Goal: Information Seeking & Learning: Learn about a topic

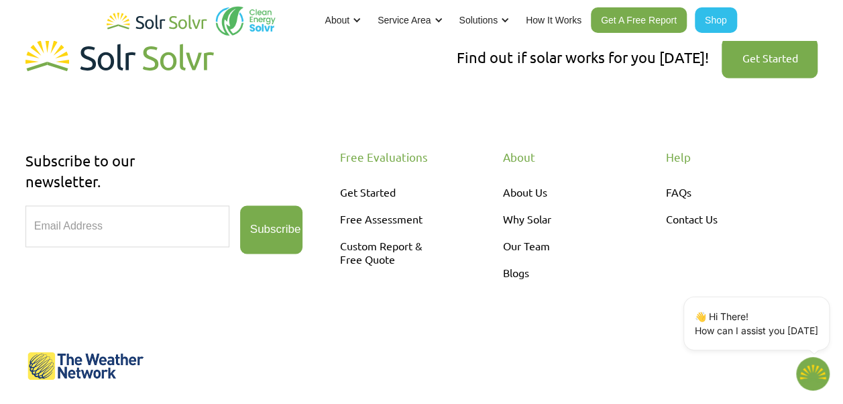
scroll to position [3524, 0]
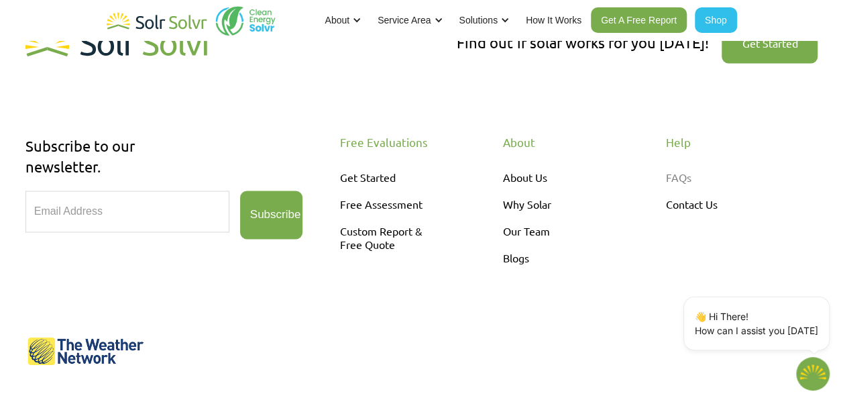
click at [681, 164] on link "FAQs" at bounding box center [722, 177] width 112 height 27
type textarea "x"
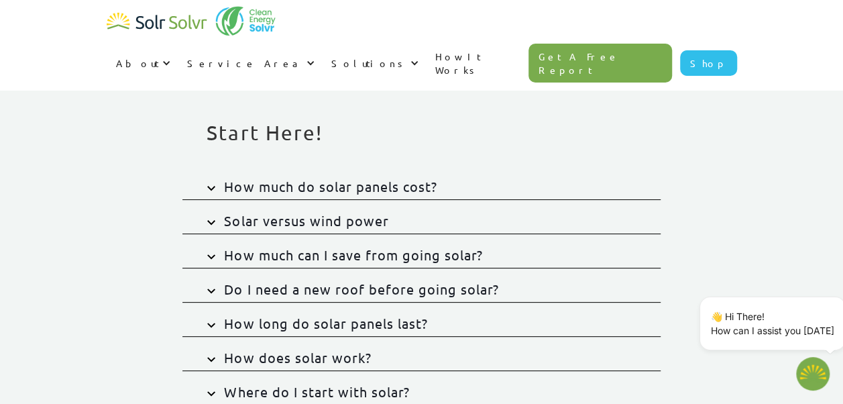
scroll to position [76, 0]
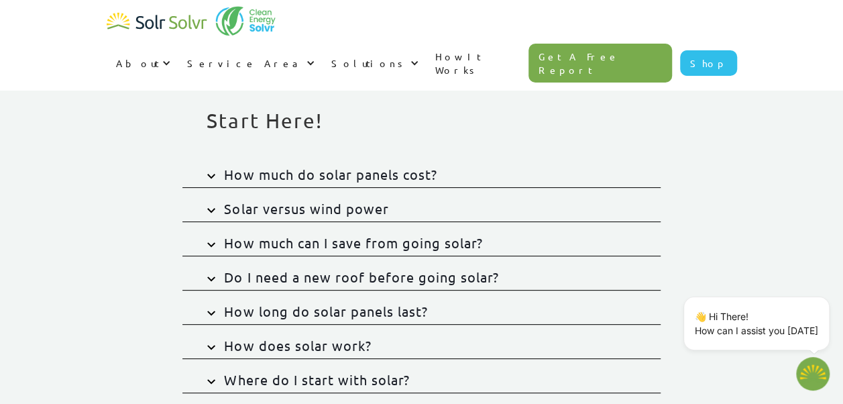
click at [412, 175] on div "How much do solar panels cost?" at bounding box center [330, 174] width 213 height 19
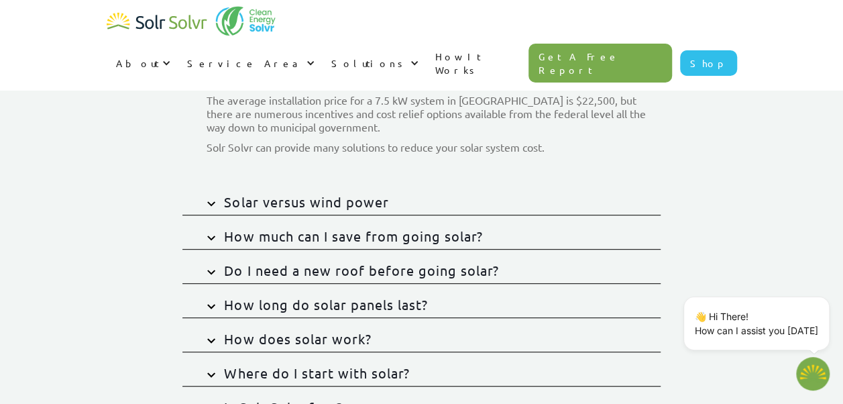
scroll to position [244, 0]
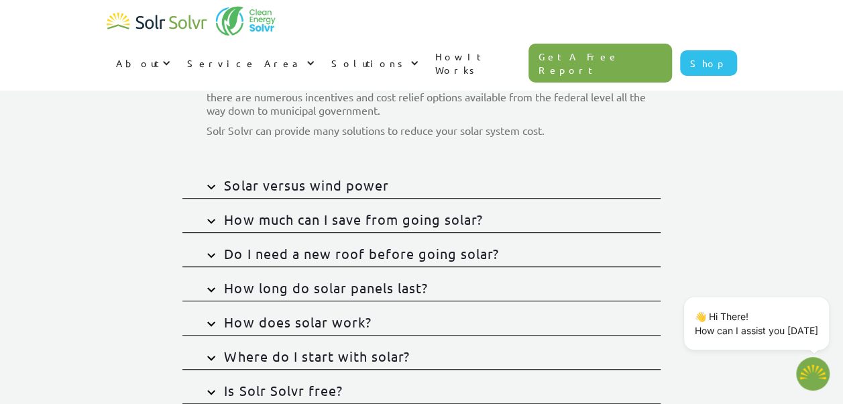
click at [393, 220] on div "How much can I save from going solar?" at bounding box center [353, 219] width 258 height 19
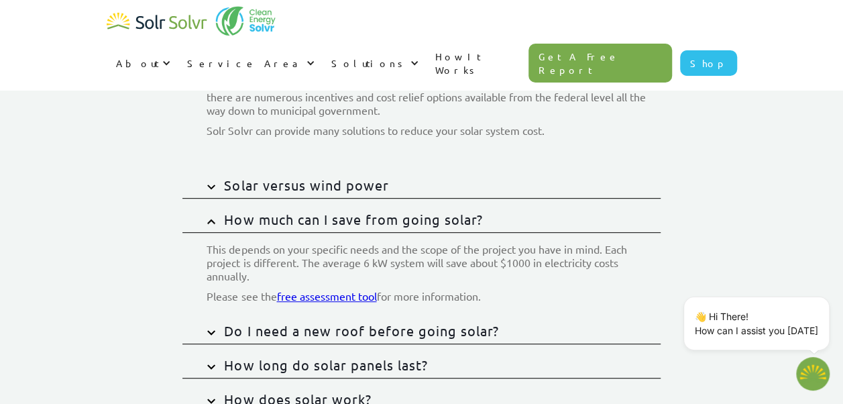
click at [460, 331] on div "Do I need a new roof before going solar?" at bounding box center [361, 330] width 274 height 19
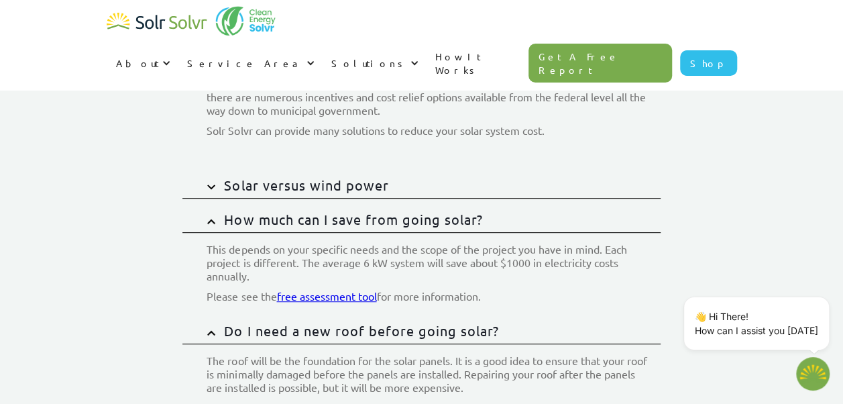
click at [213, 219] on img at bounding box center [211, 221] width 8 height 5
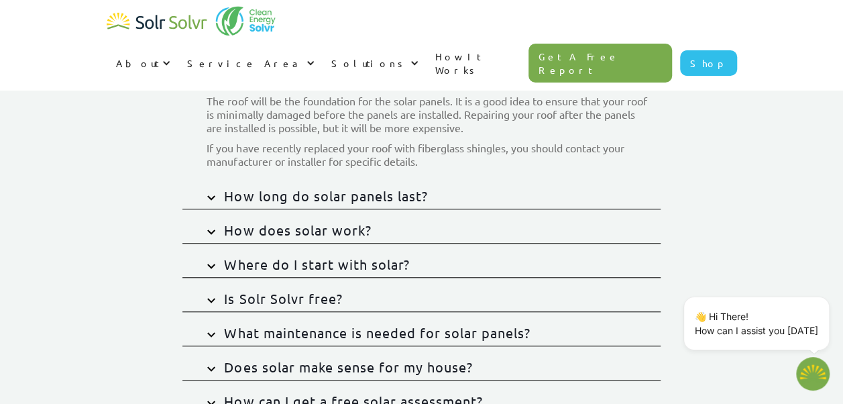
scroll to position [432, 0]
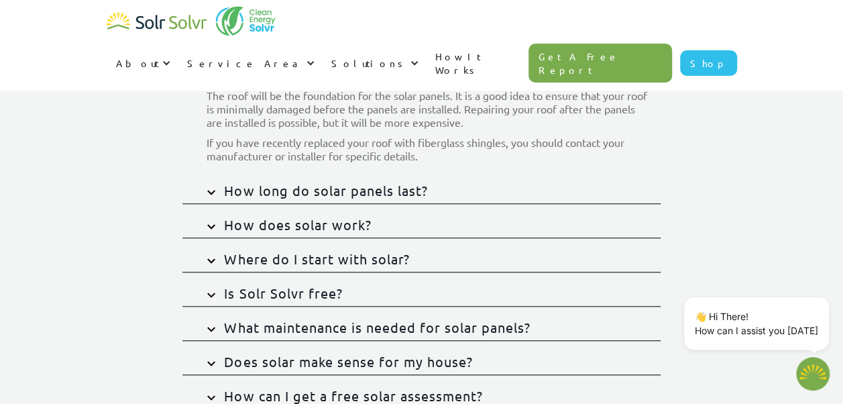
click at [213, 65] on img at bounding box center [211, 67] width 8 height 5
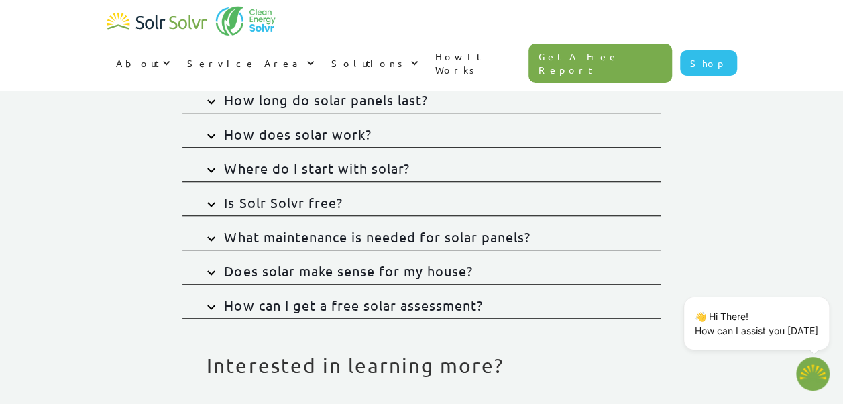
click at [362, 91] on div "How long do solar panels last?" at bounding box center [325, 100] width 203 height 19
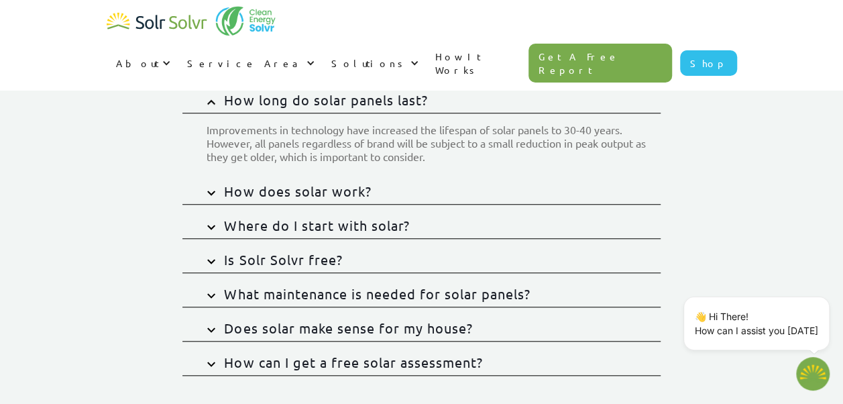
click at [209, 101] on img at bounding box center [211, 101] width 8 height 5
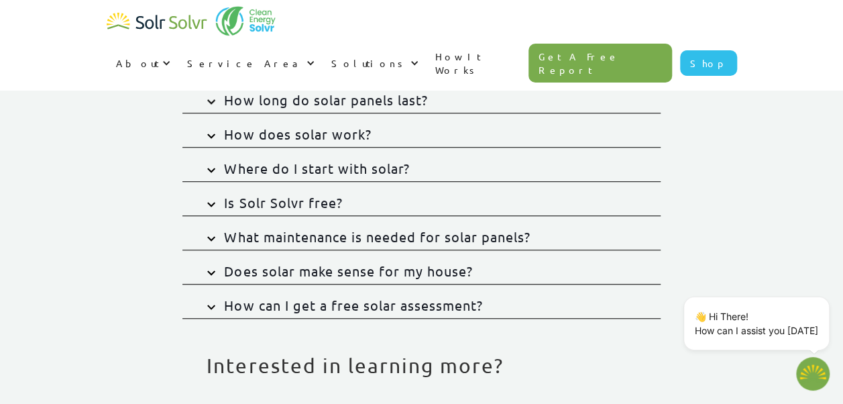
click at [329, 135] on div "How does solar work?" at bounding box center [297, 134] width 147 height 19
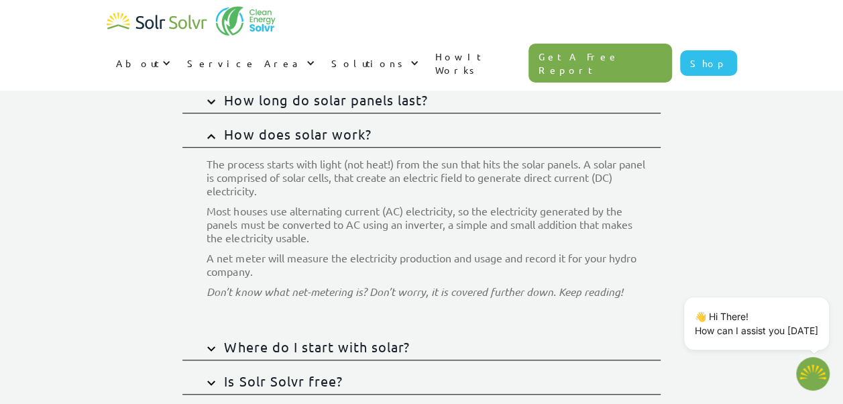
click at [212, 134] on img at bounding box center [211, 136] width 8 height 5
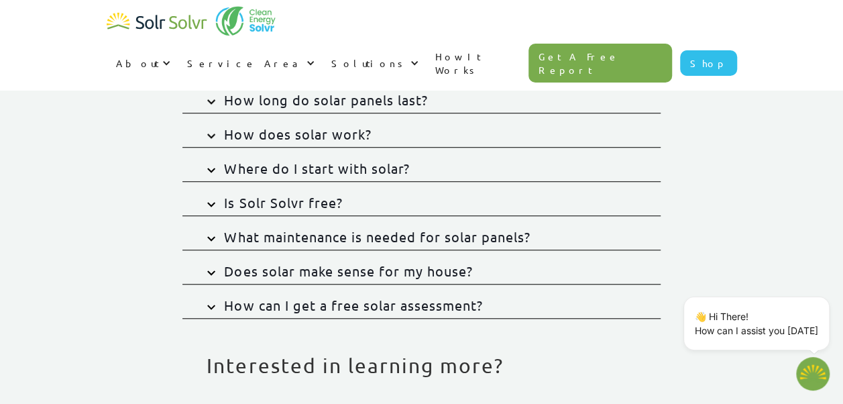
click at [313, 168] on div "Where do I start with solar?" at bounding box center [316, 168] width 185 height 19
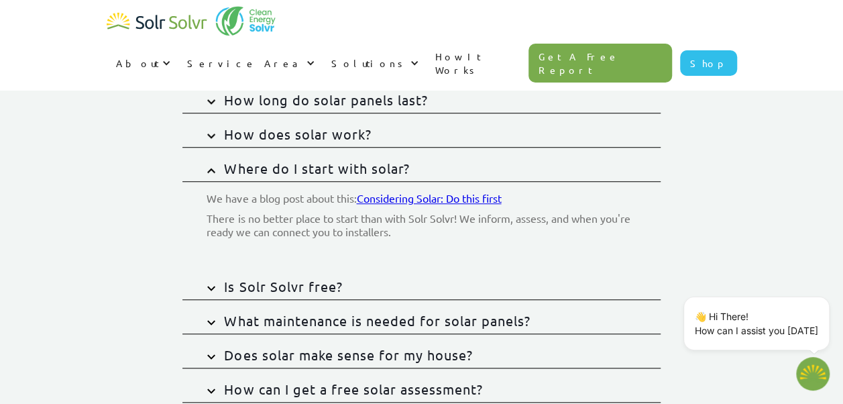
click at [213, 164] on link "Where do I start with solar?" at bounding box center [421, 165] width 478 height 34
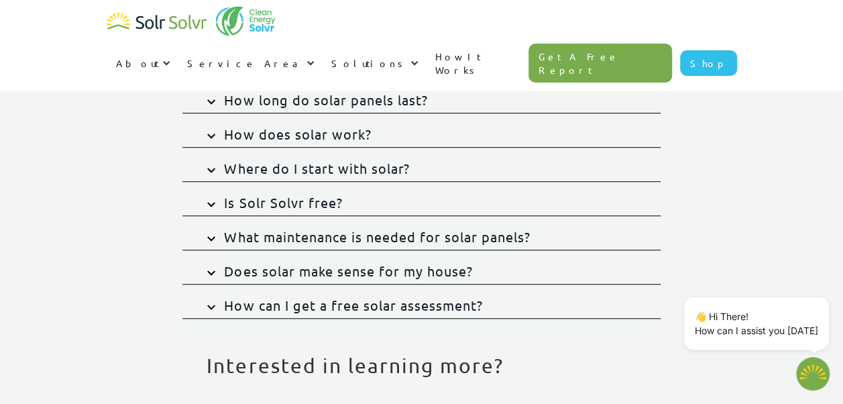
click at [294, 201] on div "Is Solr Solvr free?" at bounding box center [283, 202] width 118 height 19
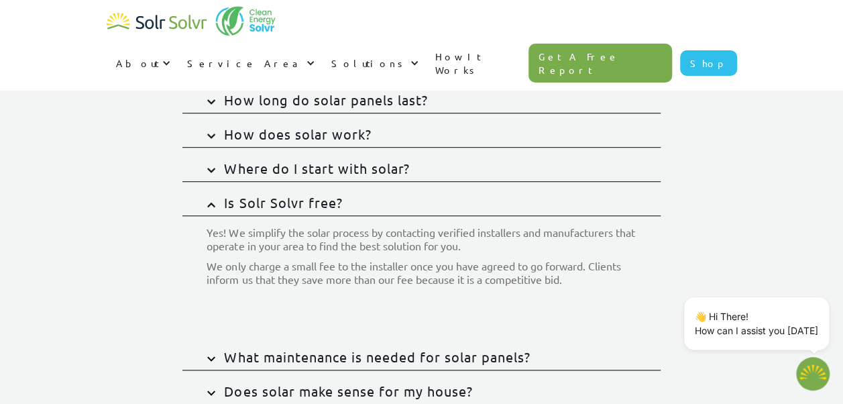
click at [213, 202] on img at bounding box center [211, 204] width 8 height 5
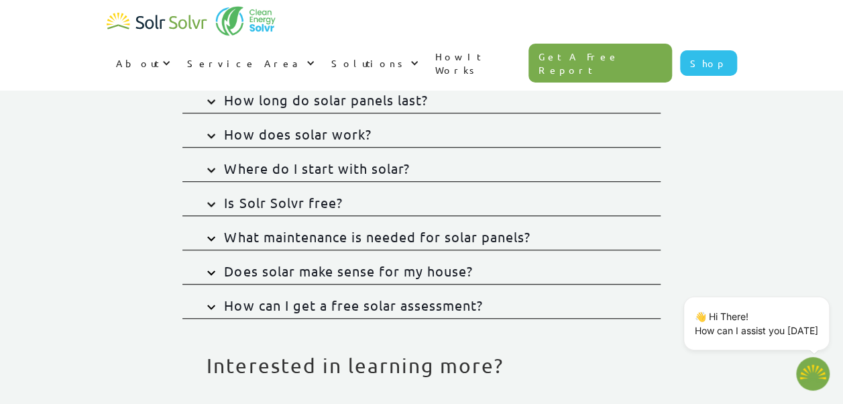
click at [289, 233] on div "What maintenance is needed for solar panels?" at bounding box center [377, 236] width 306 height 19
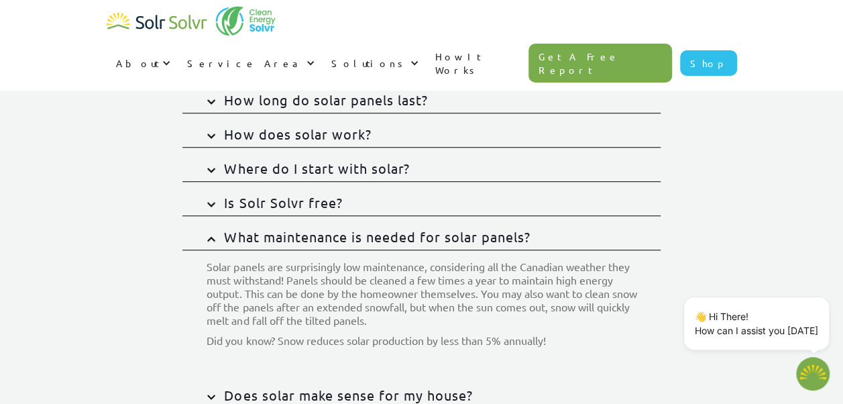
click at [207, 238] on link "What maintenance is needed for solar panels?" at bounding box center [421, 233] width 478 height 34
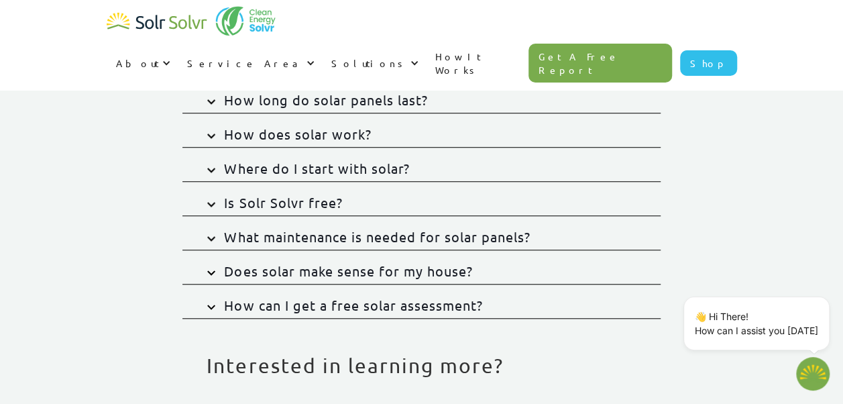
click at [253, 274] on div "Does solar make sense for my house?" at bounding box center [348, 271] width 248 height 19
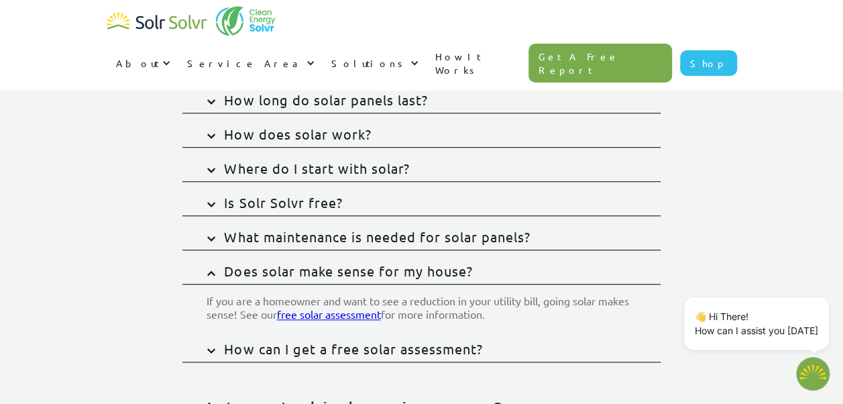
click at [253, 274] on div "Does solar make sense for my house?" at bounding box center [348, 271] width 248 height 19
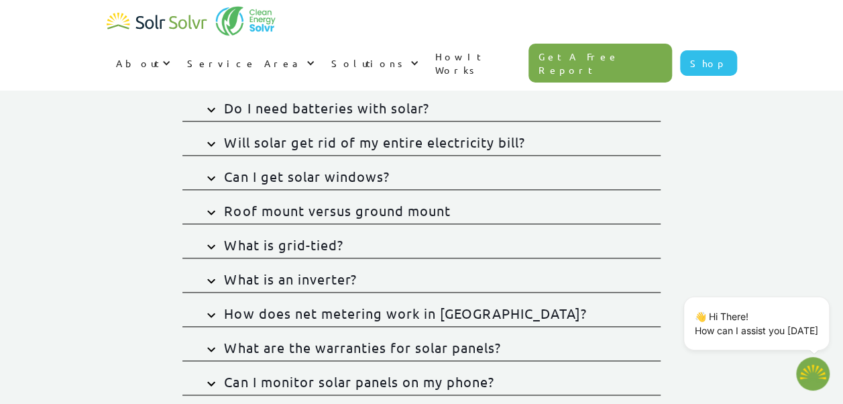
scroll to position [778, 0]
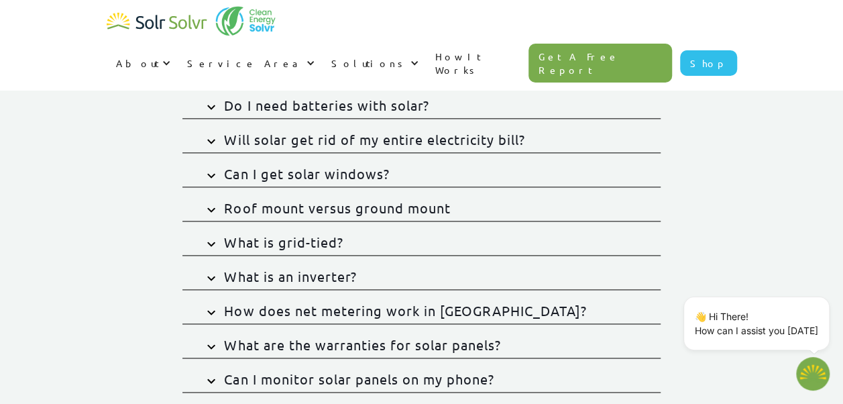
click at [381, 138] on div "Will solar get rid of my entire electricity bill?" at bounding box center [374, 139] width 301 height 19
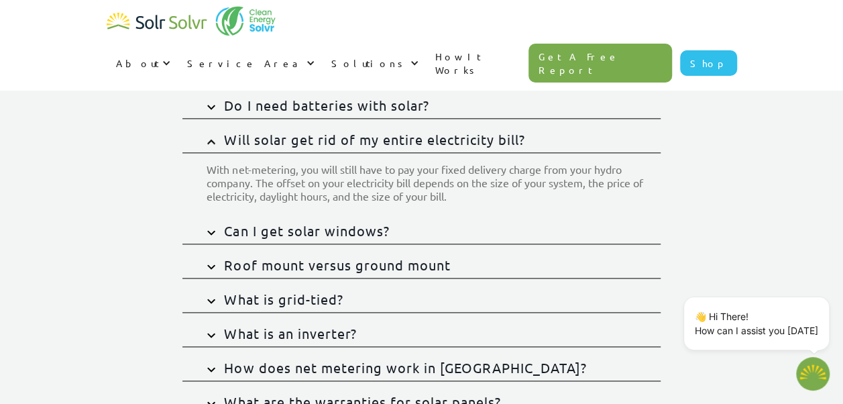
click at [381, 138] on div "Will solar get rid of my entire electricity bill?" at bounding box center [374, 139] width 301 height 19
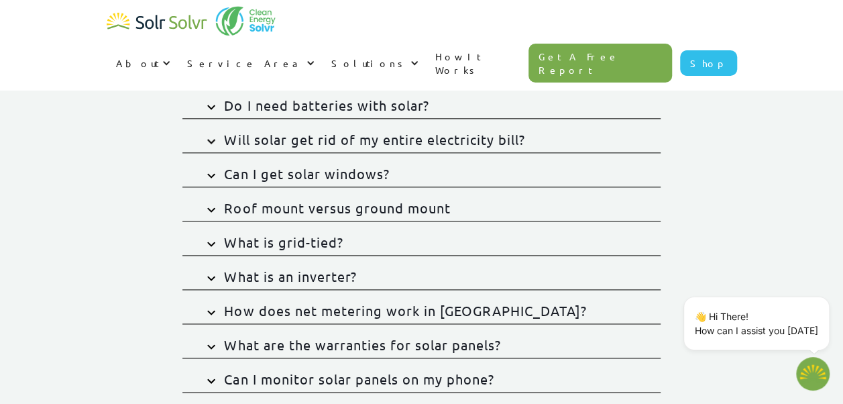
click at [370, 170] on div "Can I get solar windows?" at bounding box center [306, 173] width 165 height 19
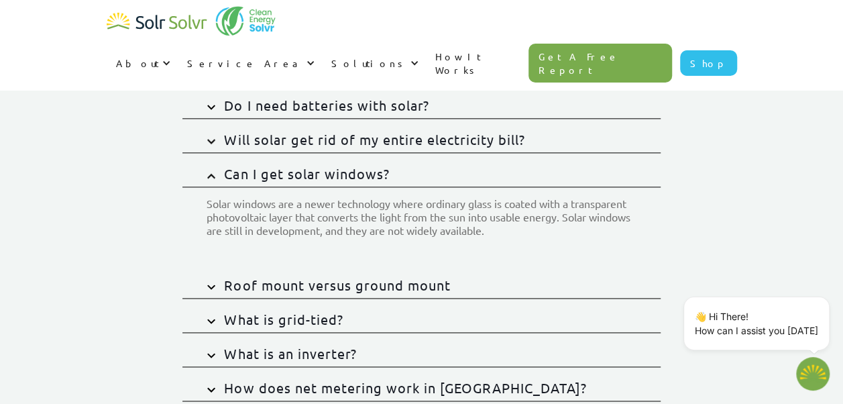
click at [370, 170] on div "Can I get solar windows?" at bounding box center [306, 173] width 165 height 19
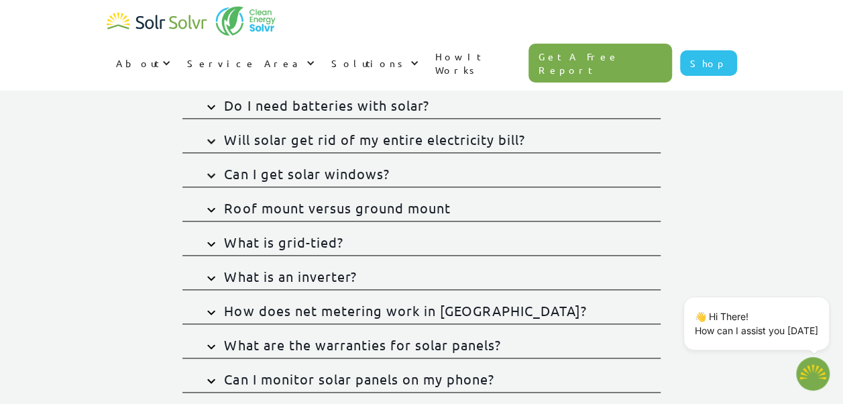
click at [371, 205] on div "Roof mount versus ground mount" at bounding box center [337, 208] width 226 height 19
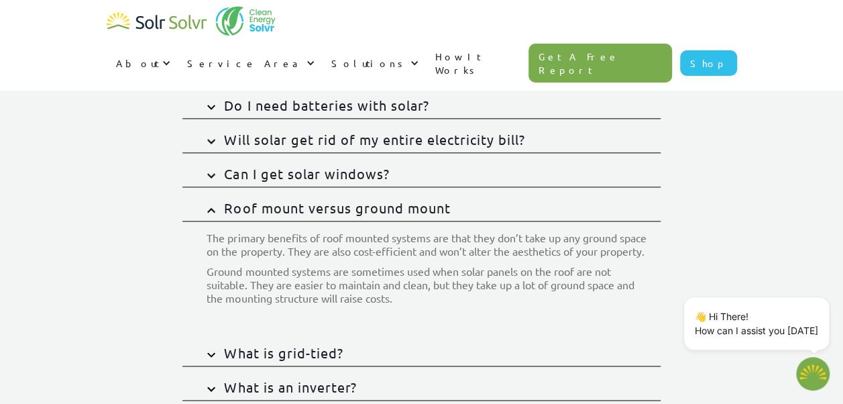
click at [371, 205] on div "Roof mount versus ground mount" at bounding box center [337, 208] width 226 height 19
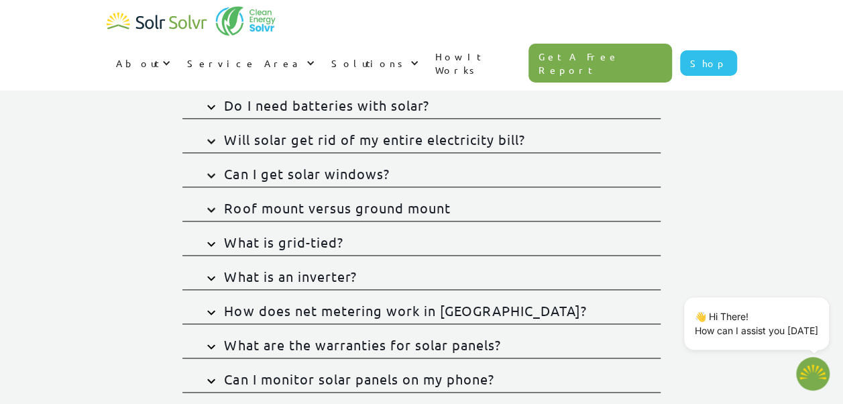
click at [419, 342] on div "What are the warranties for solar panels?" at bounding box center [362, 344] width 276 height 19
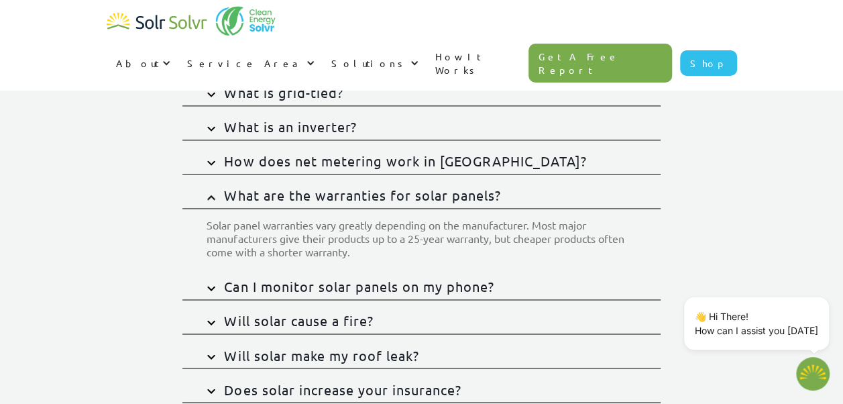
scroll to position [949, 0]
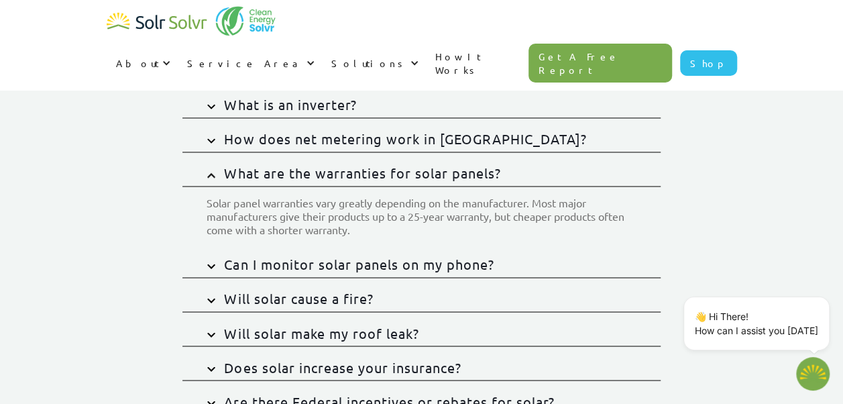
click at [213, 174] on link "What are the warranties for solar panels?" at bounding box center [421, 169] width 478 height 34
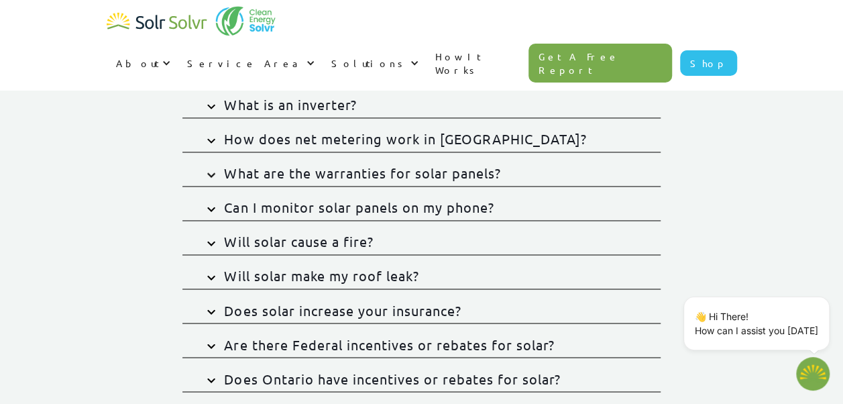
click at [331, 269] on div "Will solar make my roof leak?" at bounding box center [321, 275] width 195 height 19
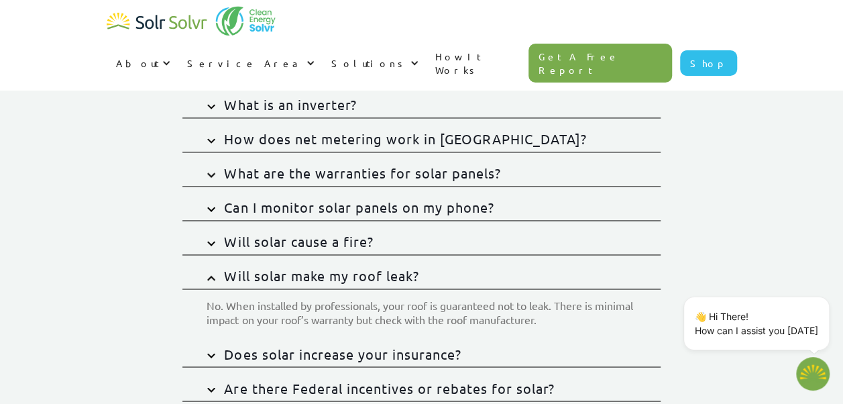
click at [214, 279] on link "Will solar make my roof leak?" at bounding box center [421, 272] width 478 height 34
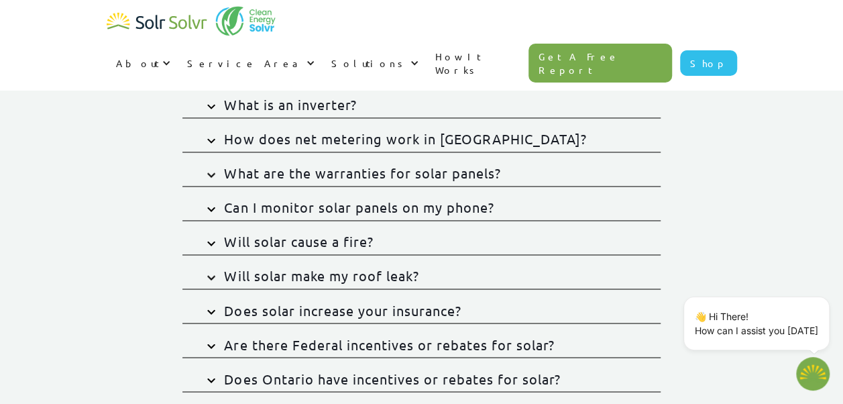
click at [307, 306] on div "Does solar increase your insurance?" at bounding box center [342, 310] width 237 height 19
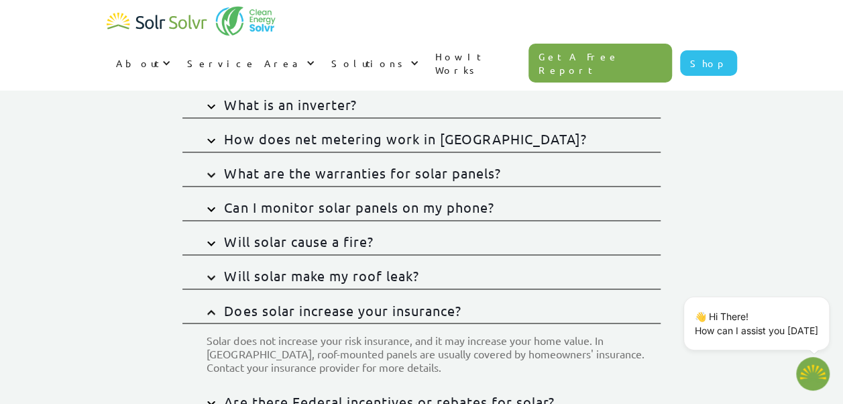
click at [210, 310] on link "Does solar increase your insurance?" at bounding box center [421, 306] width 478 height 34
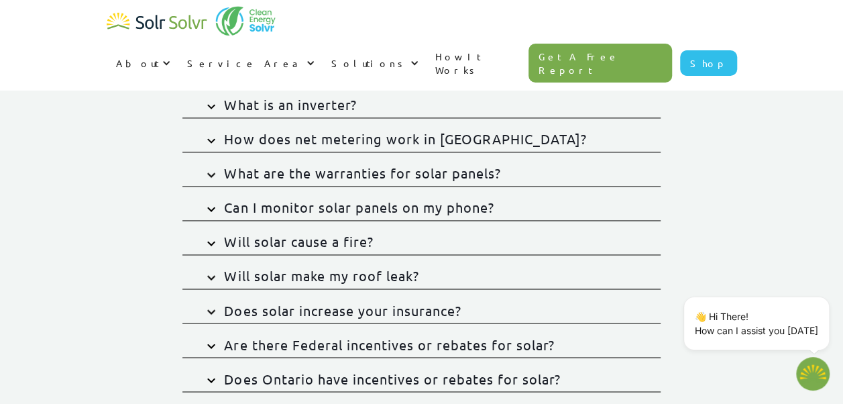
click at [282, 341] on div "Are there Federal incentives or rebates for solar?" at bounding box center [389, 344] width 330 height 19
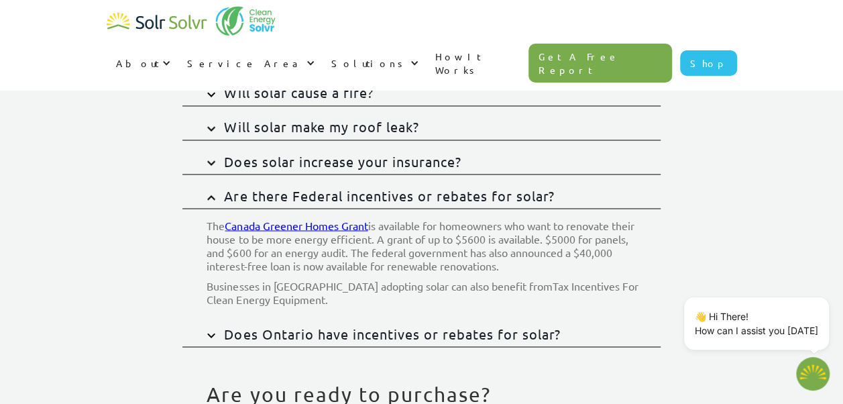
scroll to position [1096, 0]
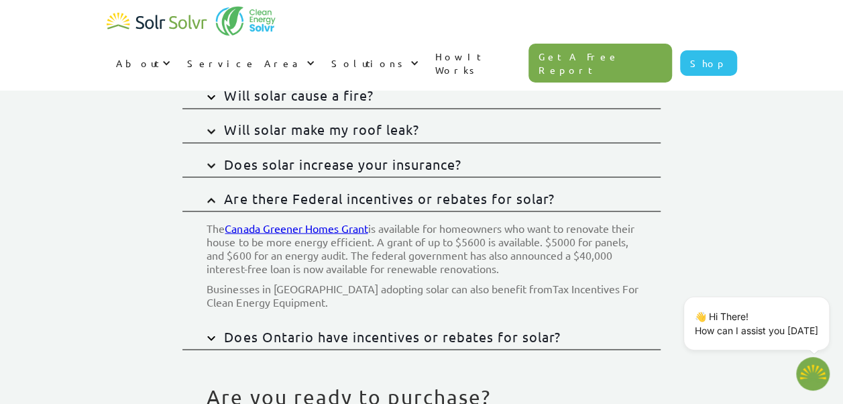
click at [207, 197] on img at bounding box center [211, 199] width 8 height 5
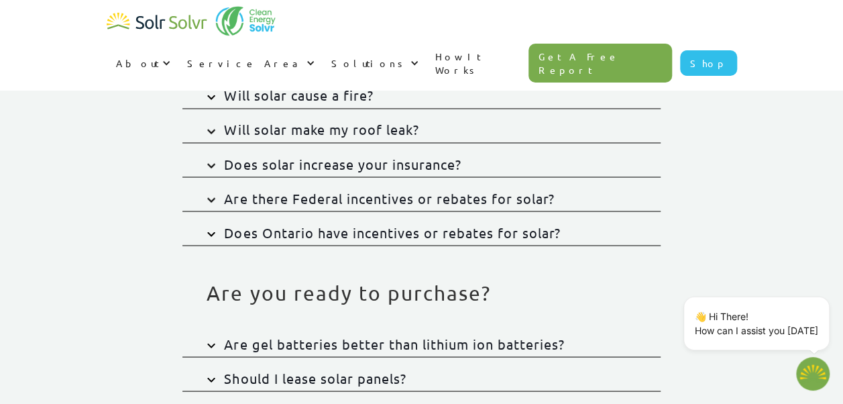
click at [344, 225] on div "Does Ontario have incentives or rebates for solar?" at bounding box center [392, 232] width 336 height 19
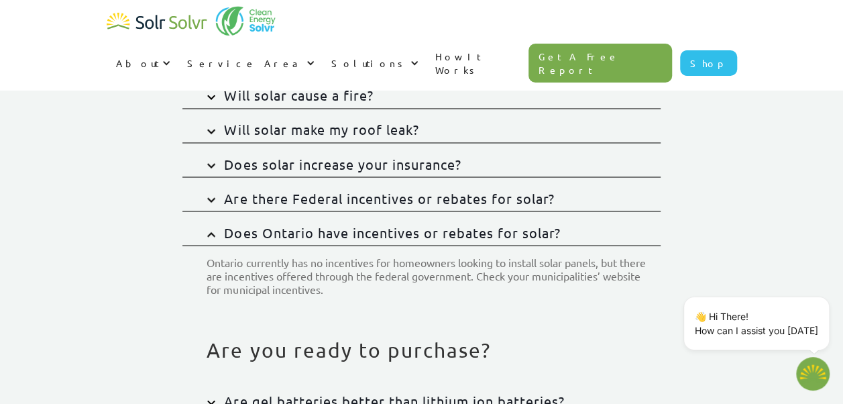
click at [212, 231] on img at bounding box center [211, 233] width 8 height 5
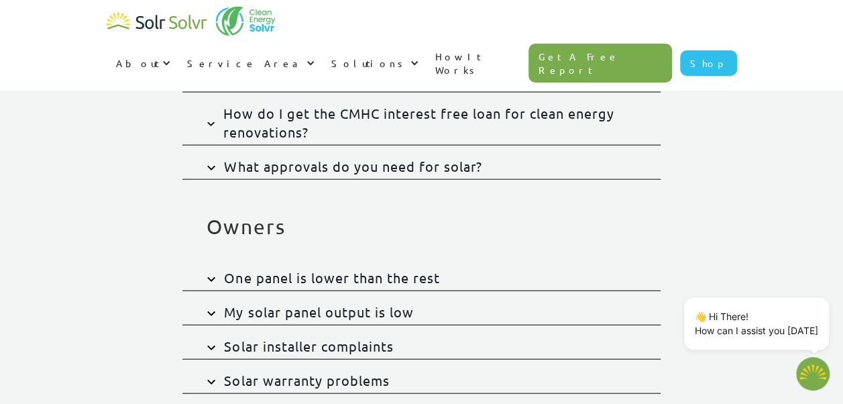
scroll to position [1397, 0]
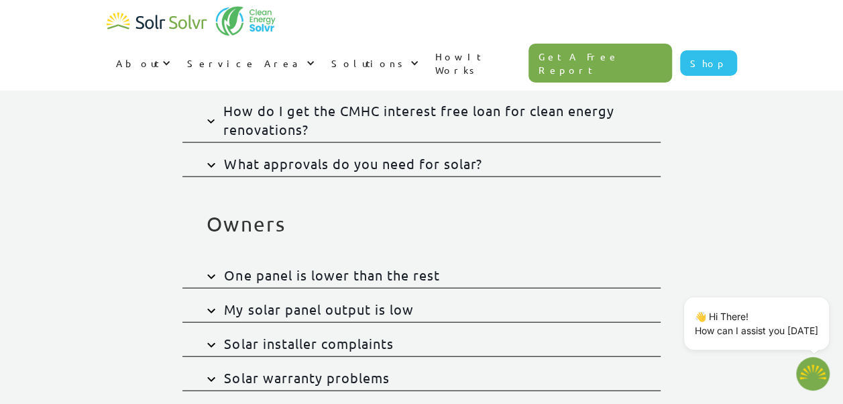
click at [299, 108] on div "How do I get the CMHC interest free loan for clean energy renovations?" at bounding box center [438, 120] width 430 height 38
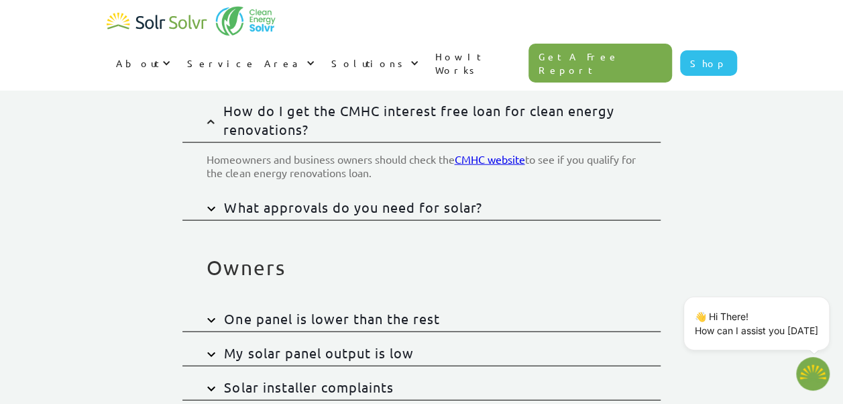
click at [209, 119] on img at bounding box center [210, 121] width 7 height 5
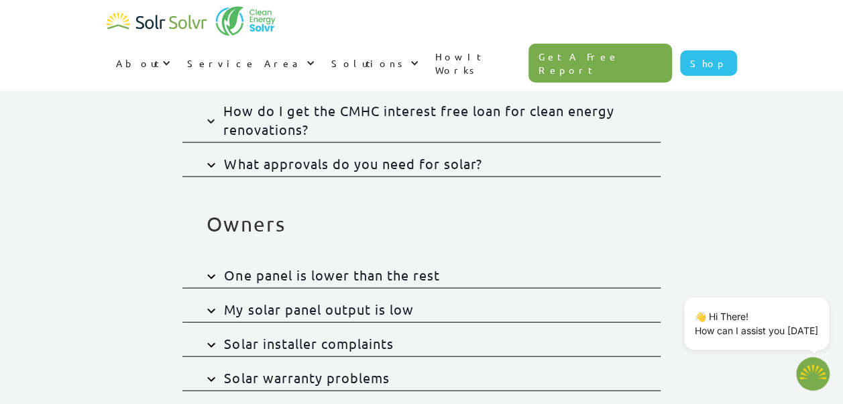
click at [298, 160] on div "What approvals do you need for solar?" at bounding box center [353, 163] width 258 height 19
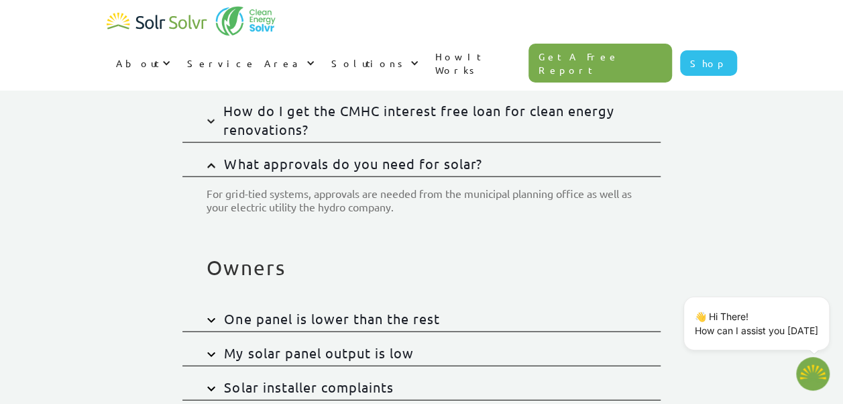
click at [209, 163] on img at bounding box center [211, 165] width 8 height 5
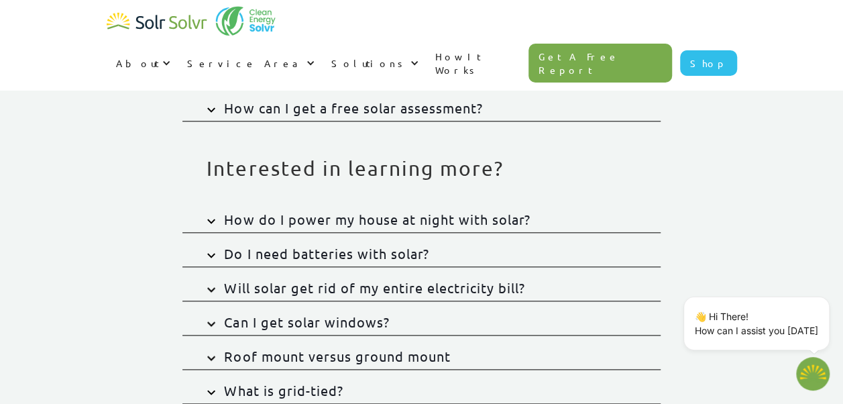
scroll to position [0, 0]
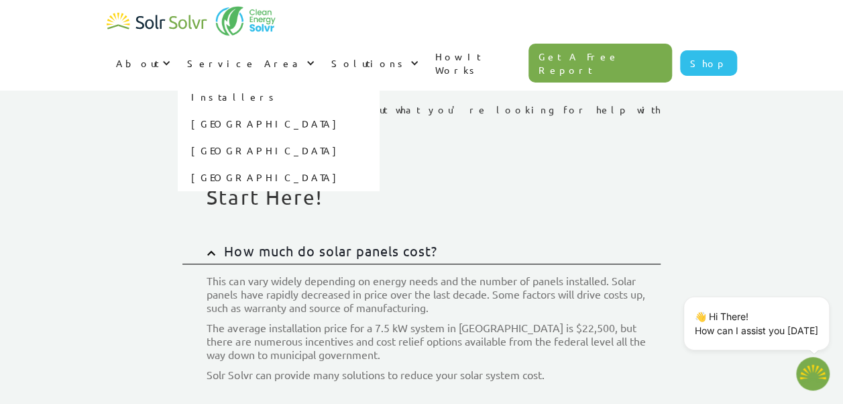
click at [379, 83] on link "Installers" at bounding box center [278, 96] width 201 height 27
type textarea "x"
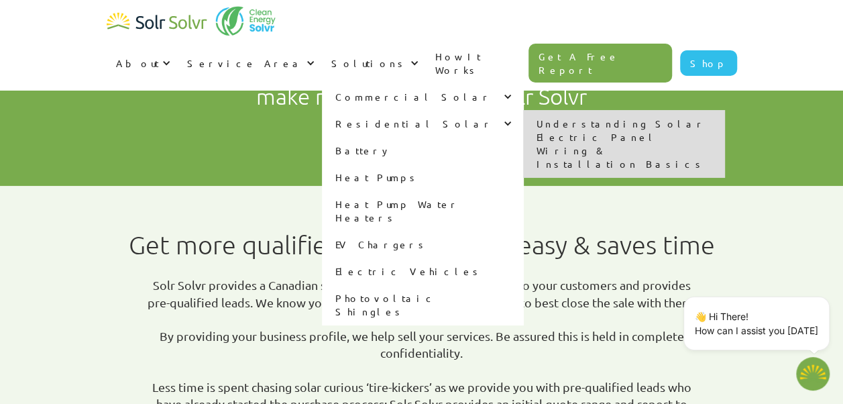
click at [494, 117] on div "Residential Solar" at bounding box center [414, 123] width 158 height 13
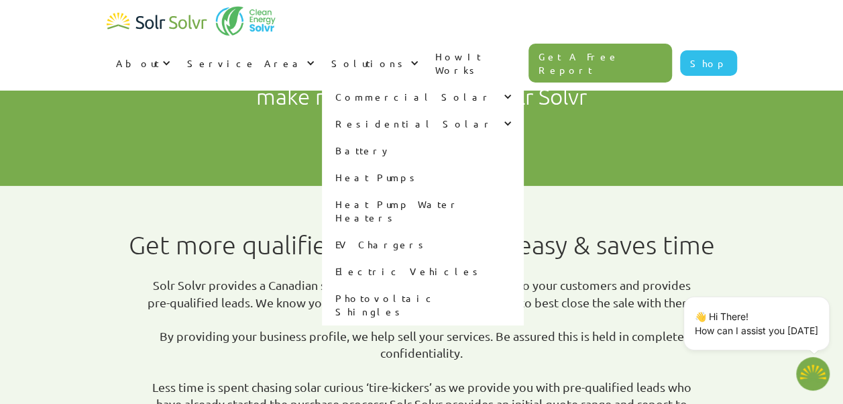
click at [510, 119] on div at bounding box center [505, 123] width 9 height 9
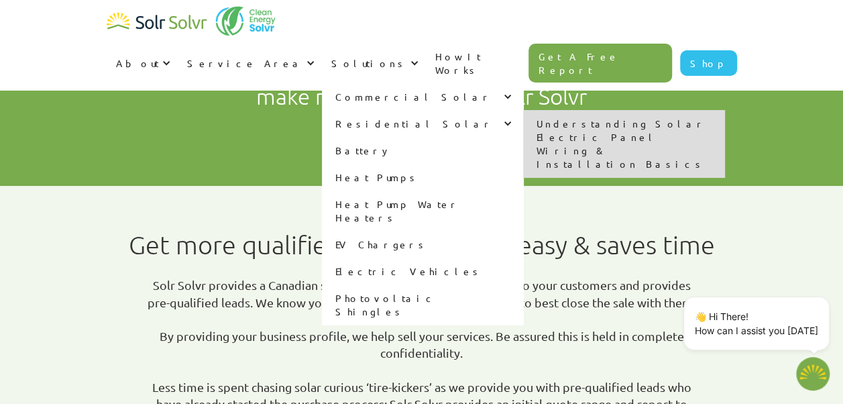
click at [702, 110] on link "Understanding Solar Electric Panel Wiring & Installation Basics" at bounding box center [623, 143] width 201 height 67
type textarea "x"
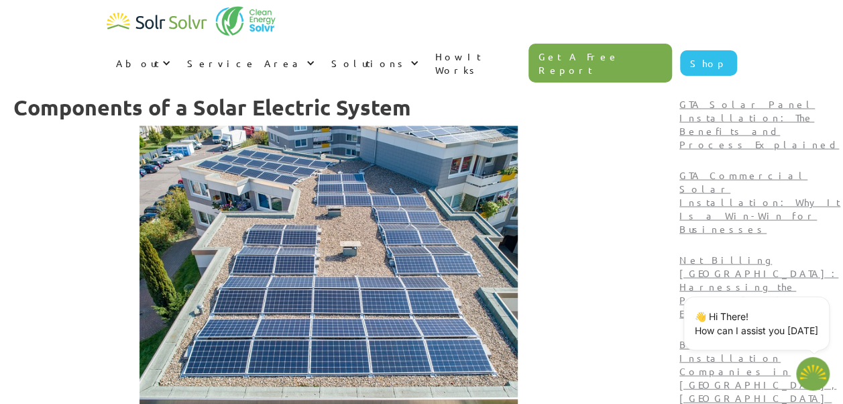
scroll to position [913, 0]
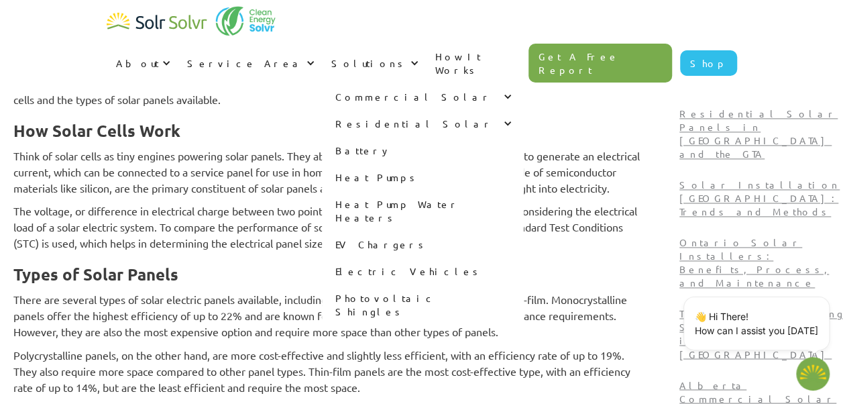
click at [523, 284] on link "Photovoltaic Shingles" at bounding box center [422, 304] width 201 height 40
type textarea "x"
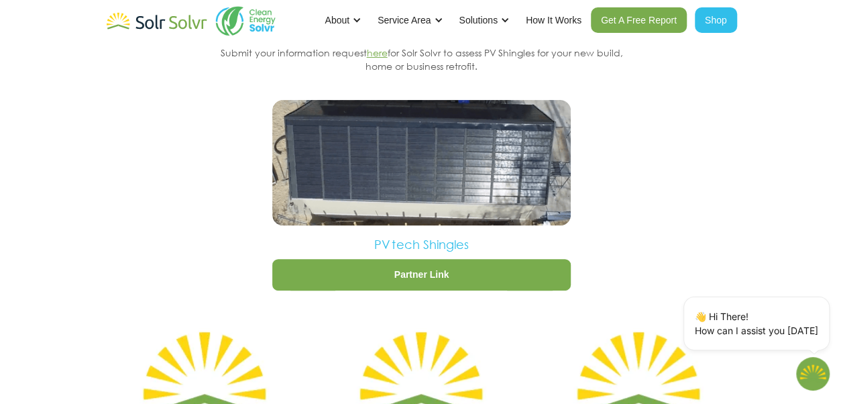
scroll to position [2592, 0]
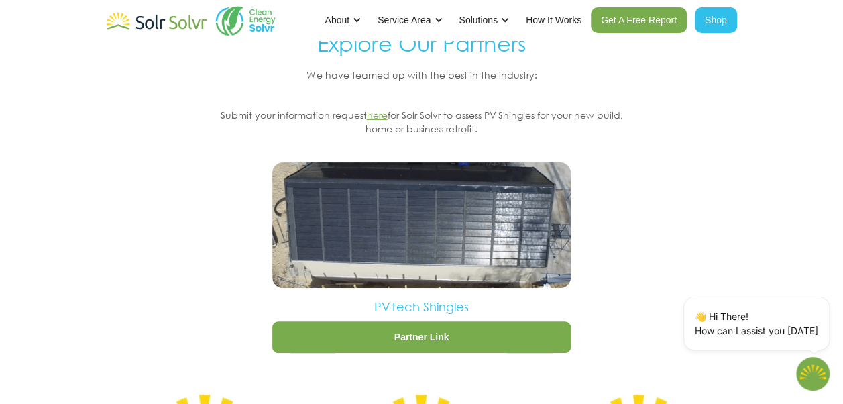
click at [499, 321] on link "Partner Link" at bounding box center [421, 337] width 299 height 32
type textarea "x"
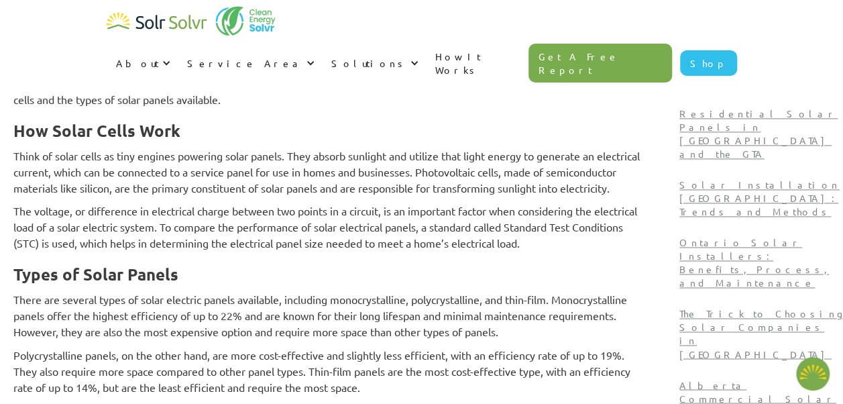
type textarea "x"
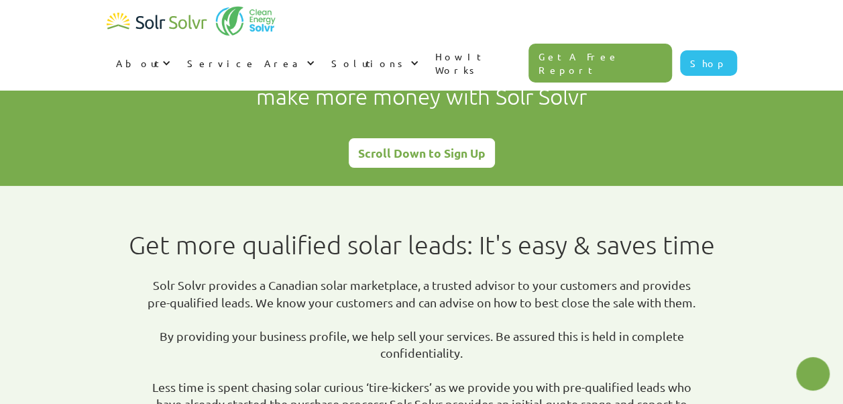
type textarea "x"
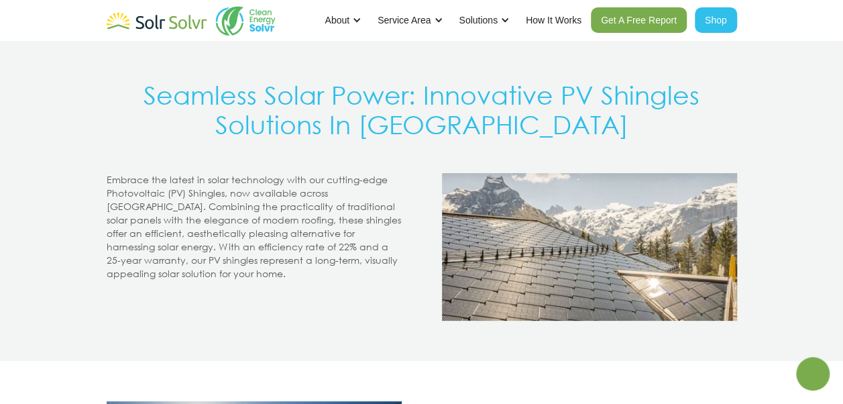
type textarea "x"
